Goal: Check status: Check status

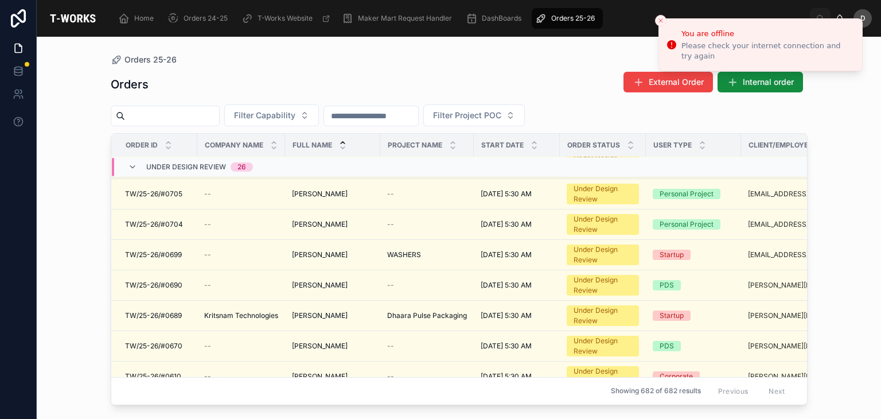
scroll to position [423, 0]
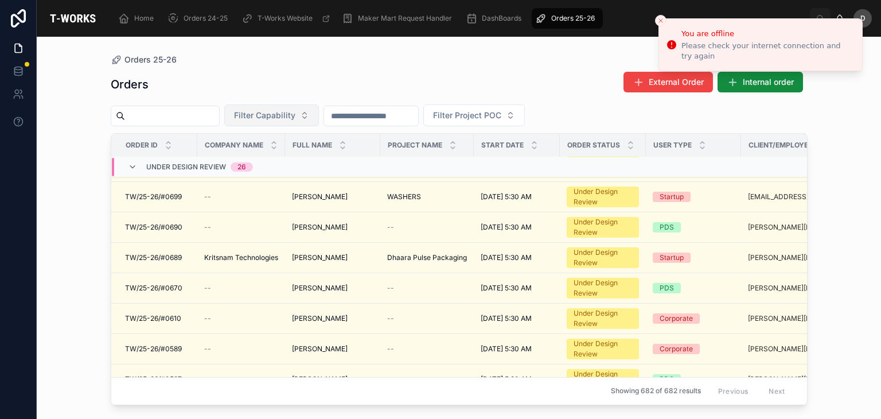
click at [319, 120] on button "Filter Capability" at bounding box center [271, 115] width 95 height 22
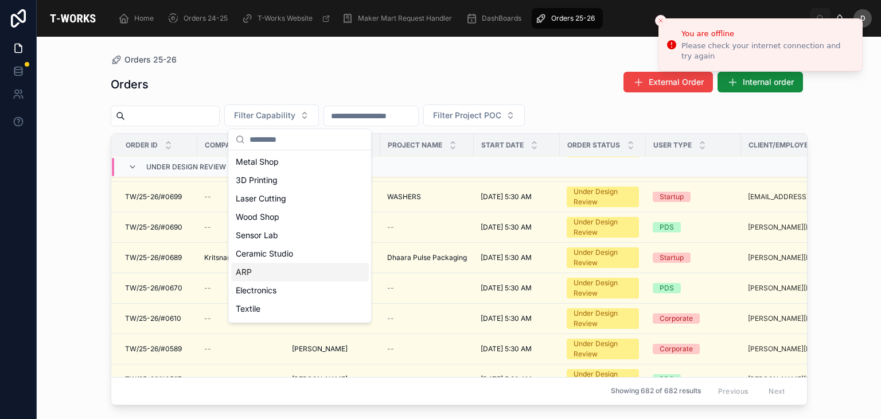
click at [273, 270] on div "ARP" at bounding box center [300, 272] width 138 height 18
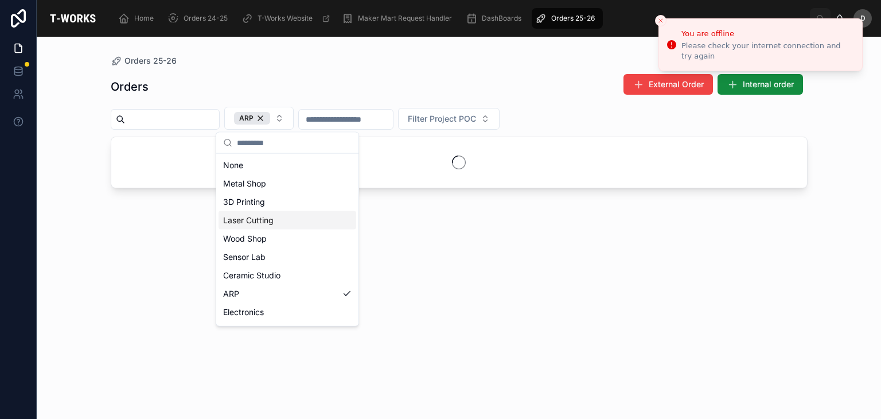
click at [270, 220] on div "Laser Cutting" at bounding box center [288, 220] width 138 height 18
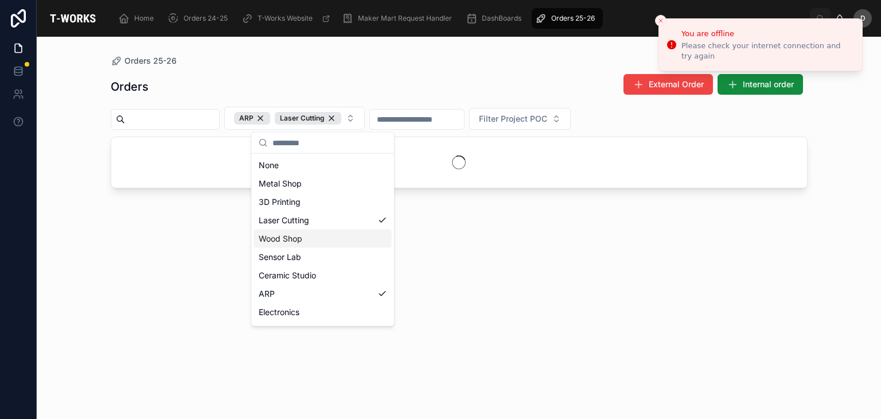
click at [346, 53] on div "Orders 25-26 Orders External Order Internal order ARP Laser Cutting Filter Proj…" at bounding box center [459, 221] width 734 height 368
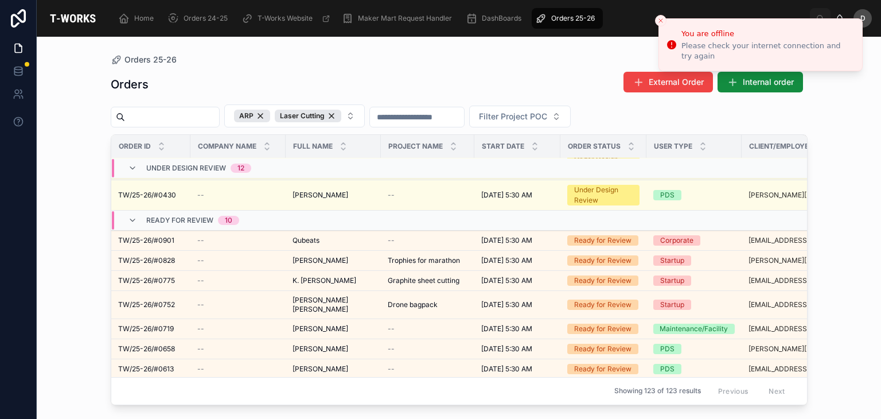
scroll to position [365, 0]
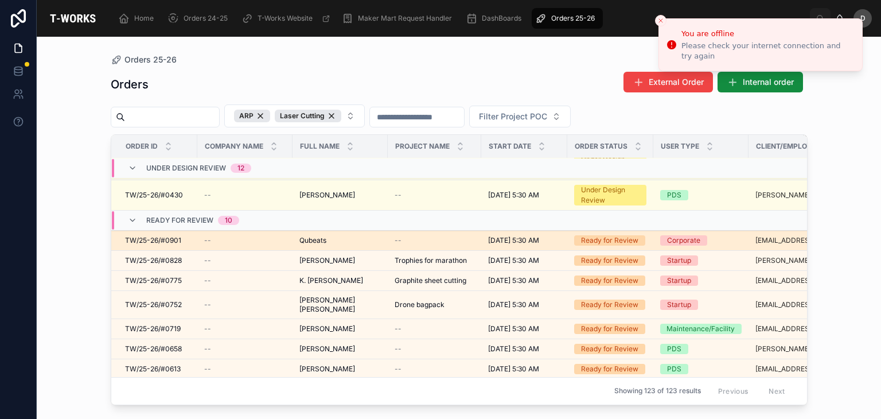
click at [322, 240] on span "Qubeats" at bounding box center [312, 240] width 27 height 9
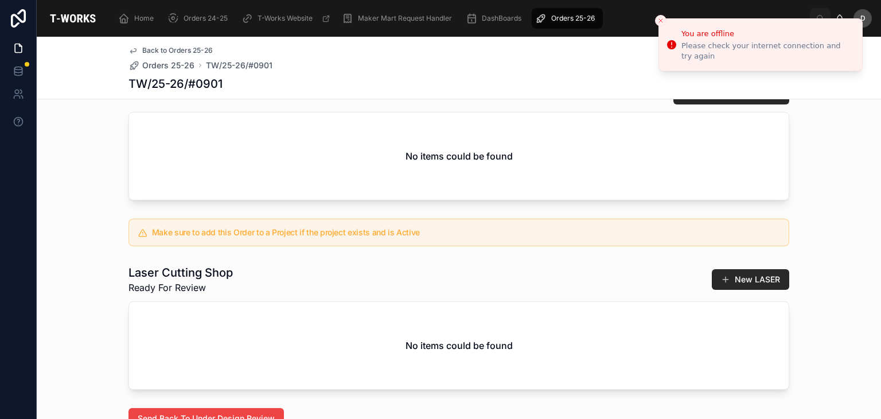
scroll to position [361, 0]
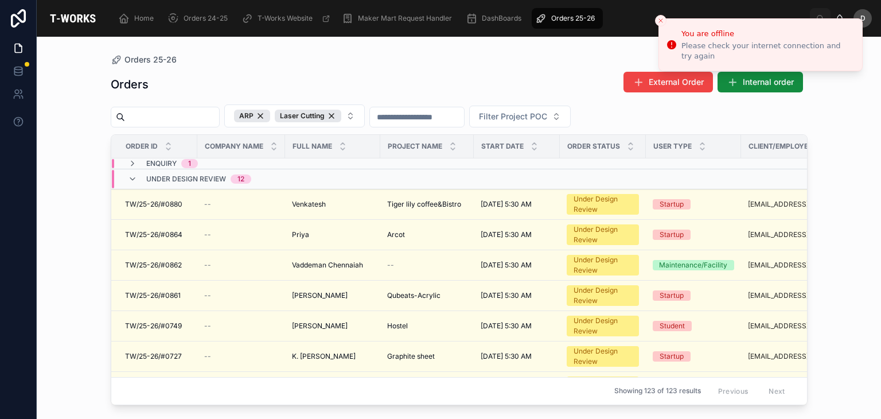
click at [329, 81] on div "Orders External Order Internal order" at bounding box center [459, 84] width 697 height 26
